Goal: Navigation & Orientation: Understand site structure

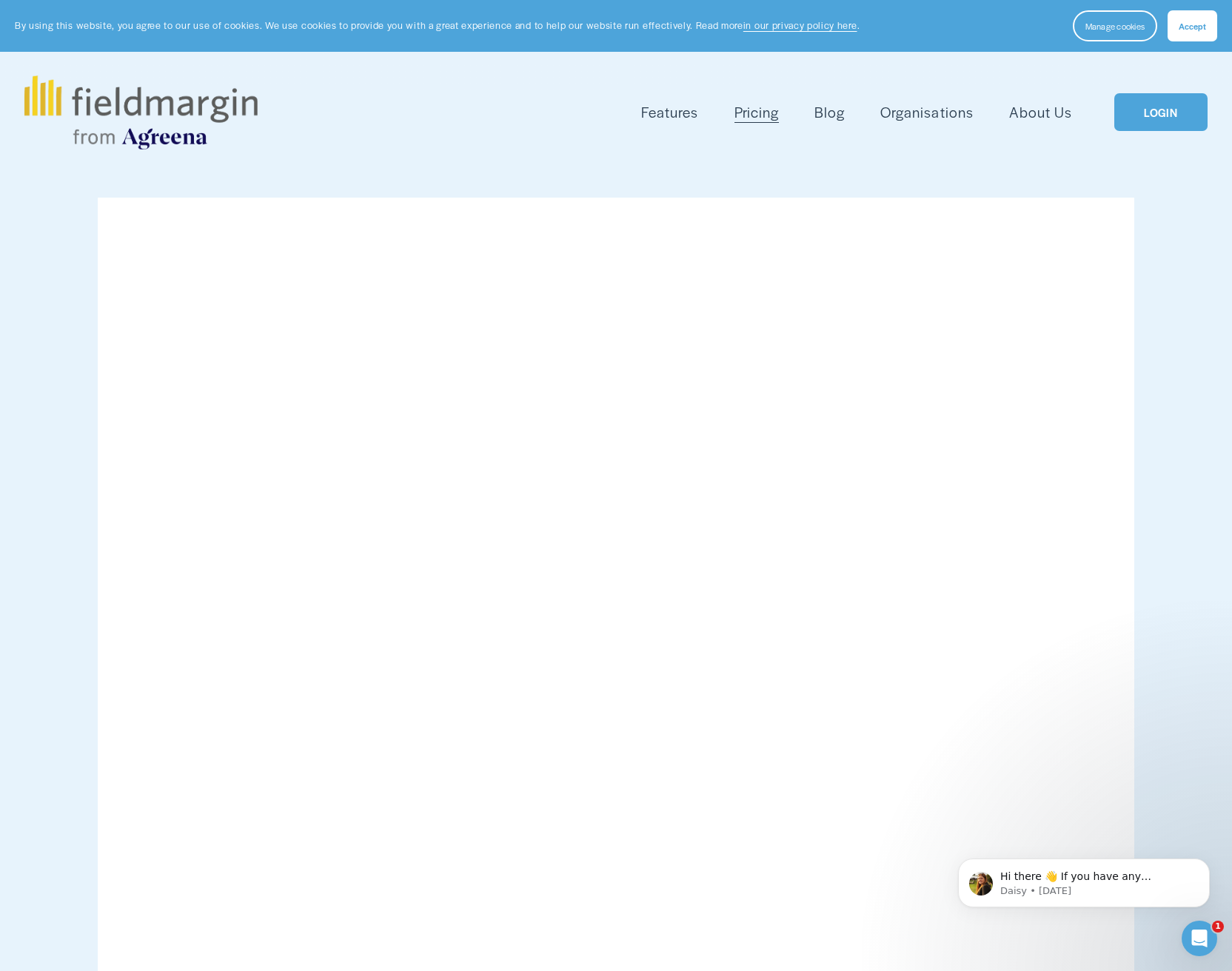
click at [679, 116] on span "Features" at bounding box center [669, 113] width 57 height 22
click at [0, 0] on span "Plan Work" at bounding box center [0, 0] width 0 height 0
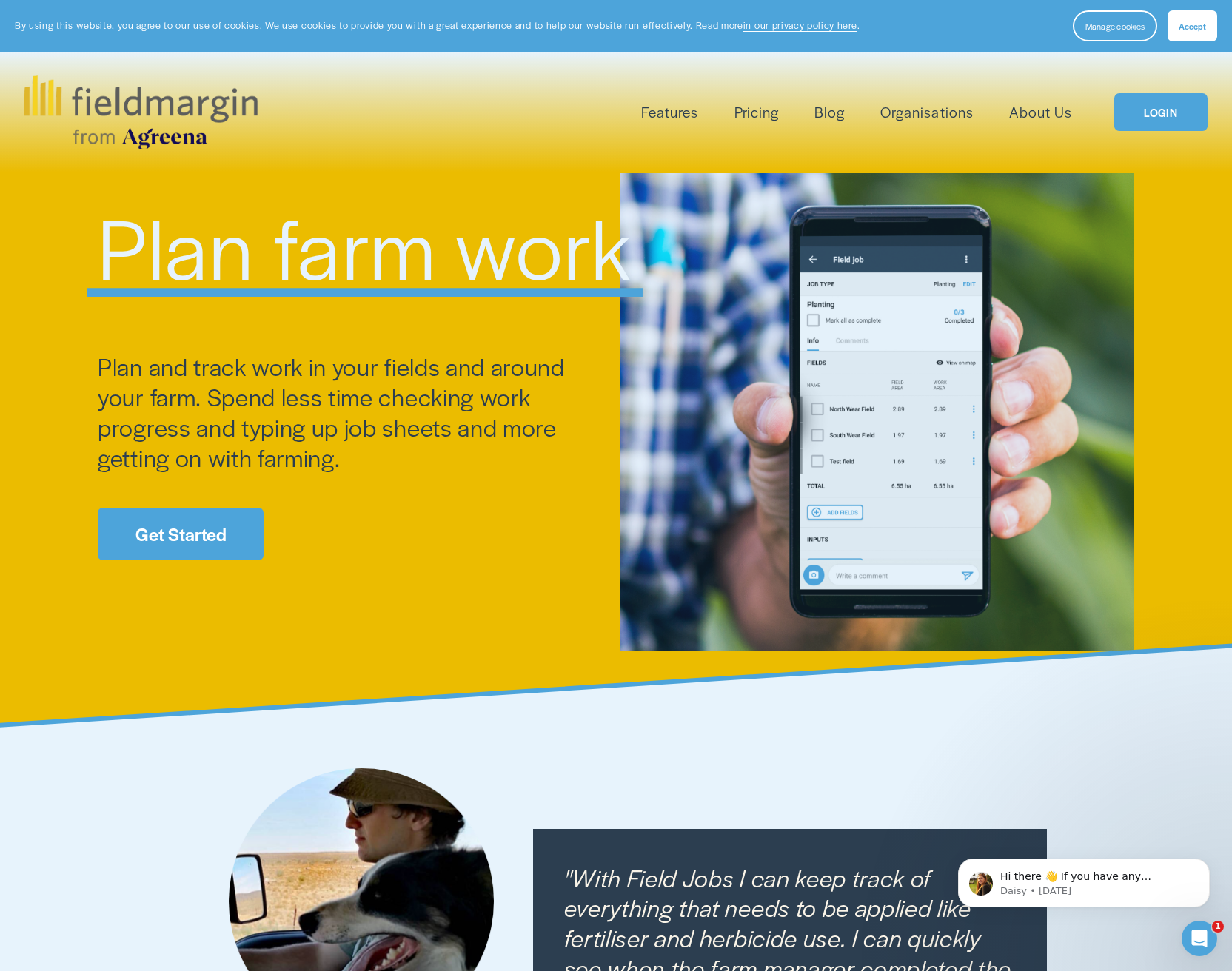
click at [0, 0] on span "Reporting" at bounding box center [0, 0] width 0 height 0
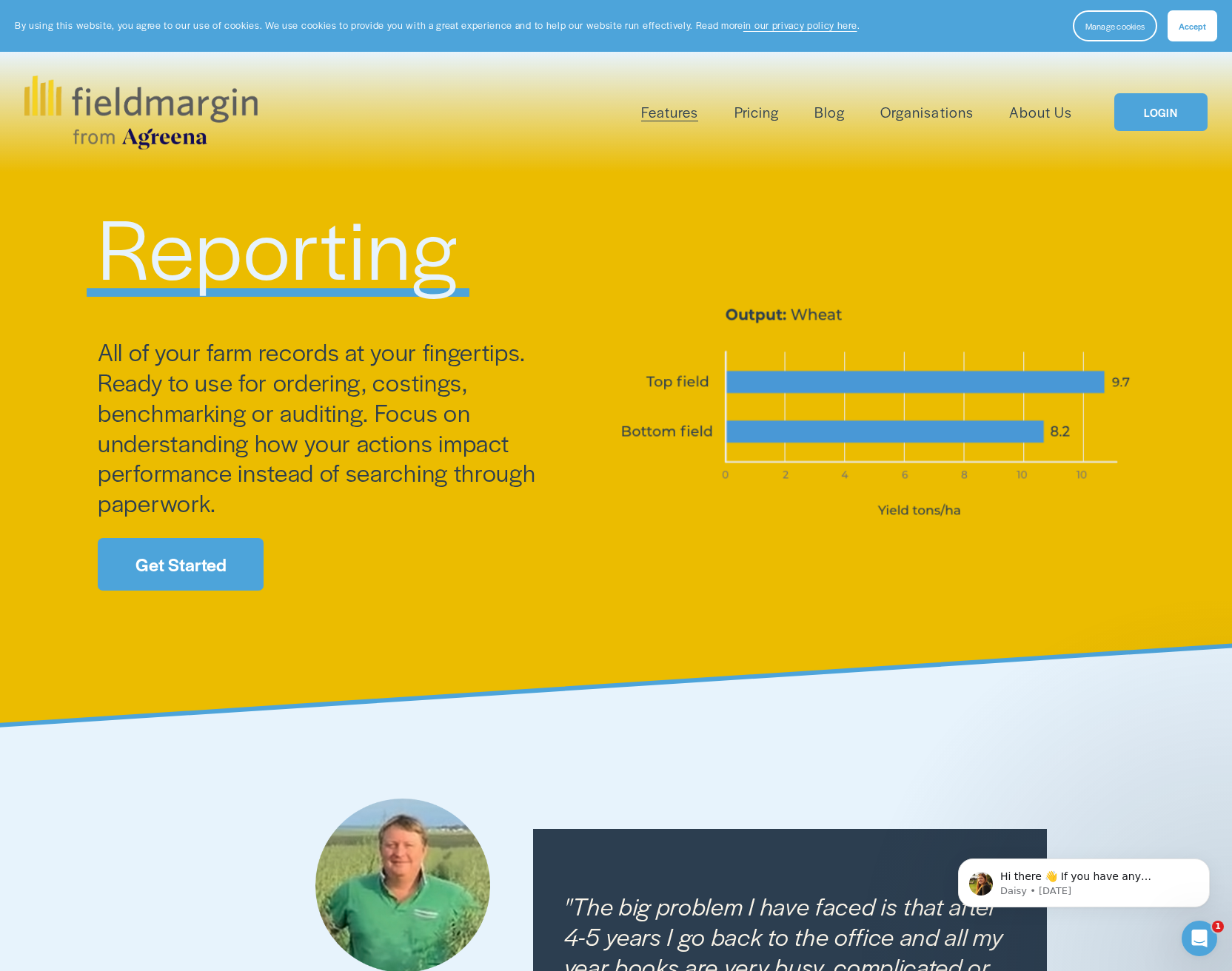
click at [839, 118] on link "Blog" at bounding box center [829, 112] width 30 height 24
click at [744, 118] on link "Pricing" at bounding box center [756, 112] width 44 height 24
